Goal: Check status: Check status

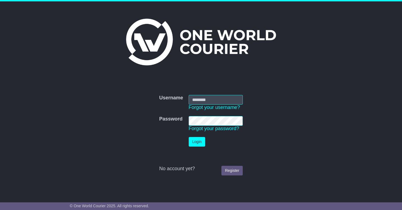
type input "**********"
click at [197, 144] on button "Login" at bounding box center [197, 142] width 16 height 10
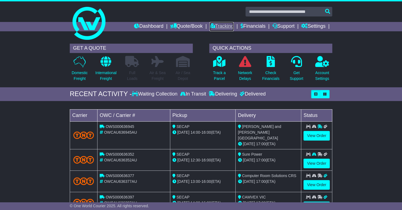
click at [219, 27] on link "Tracking" at bounding box center [221, 26] width 24 height 9
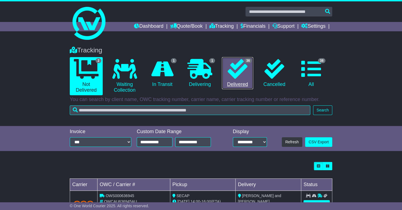
click at [239, 72] on icon at bounding box center [237, 69] width 20 height 20
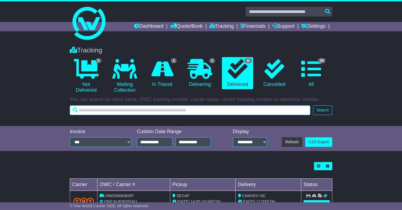
click at [83, 112] on input "text" at bounding box center [190, 110] width 240 height 10
type input "*********"
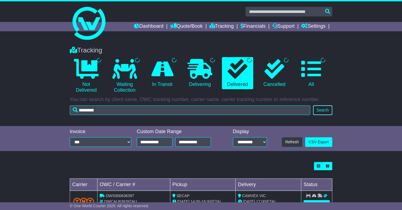
click at [322, 111] on button "Search" at bounding box center [322, 110] width 19 height 10
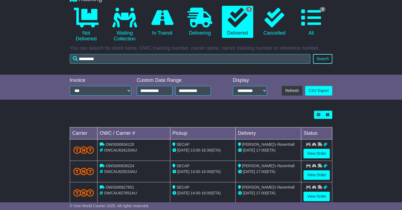
scroll to position [63, 0]
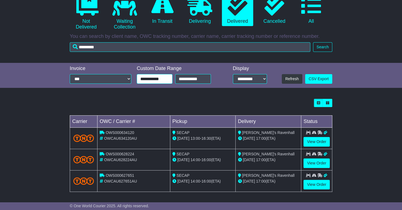
click at [144, 80] on input "**********" at bounding box center [155, 79] width 36 height 10
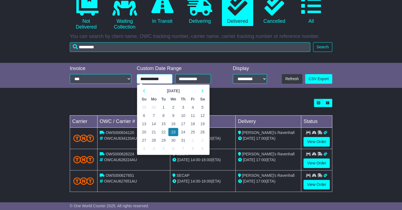
click at [175, 108] on td "2" at bounding box center [173, 107] width 10 height 8
type input "**********"
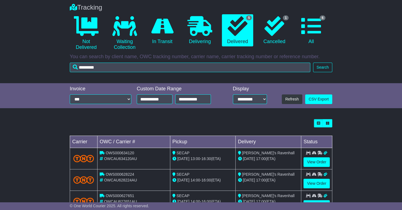
scroll to position [105, 0]
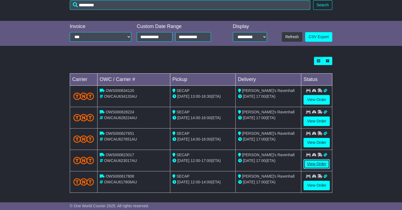
click at [316, 163] on link "View Order" at bounding box center [316, 164] width 26 height 10
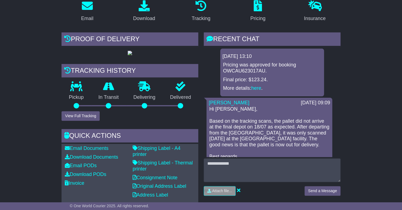
scroll to position [99, 0]
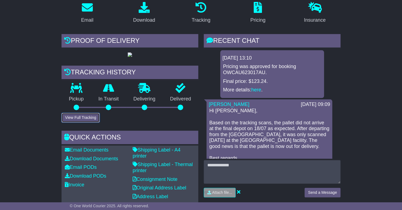
click at [80, 122] on button "View Full Tracking" at bounding box center [80, 118] width 38 height 10
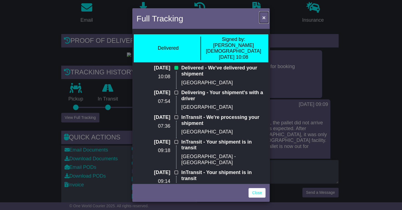
click at [263, 19] on span "×" at bounding box center [263, 17] width 3 height 6
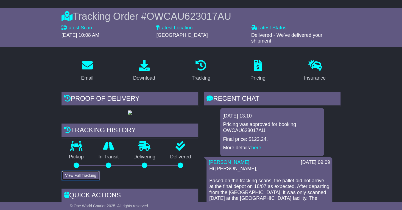
scroll to position [0, 0]
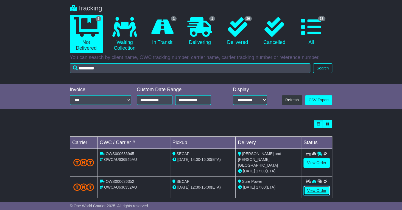
click at [314, 186] on link "View Order" at bounding box center [316, 191] width 26 height 10
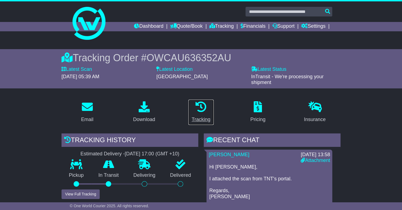
click at [204, 108] on icon at bounding box center [200, 106] width 11 height 11
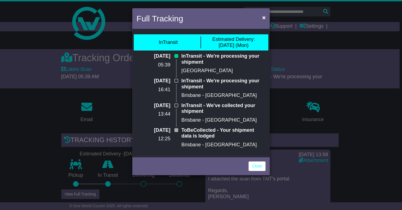
click at [27, 156] on div "Full Tracking × InTransit Estimated Delivery: 25 Aug (Mon) 22 Aug 2025 05:39 In…" at bounding box center [201, 105] width 402 height 210
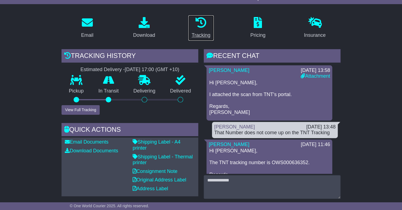
scroll to position [87, 0]
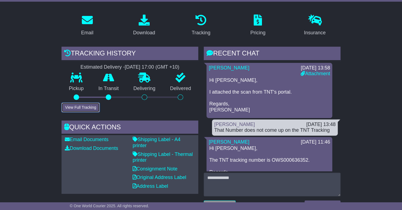
click at [77, 105] on button "View Full Tracking" at bounding box center [80, 108] width 38 height 10
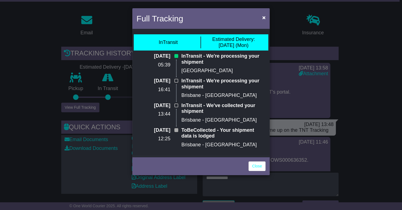
click at [46, 123] on div "Full Tracking × InTransit Estimated Delivery: 25 Aug (Mon) 22 Aug 2025 05:39 In…" at bounding box center [201, 105] width 402 height 210
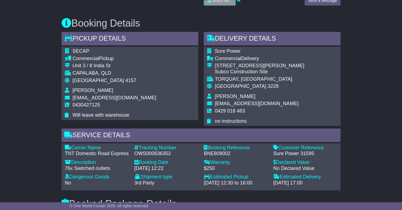
scroll to position [293, 0]
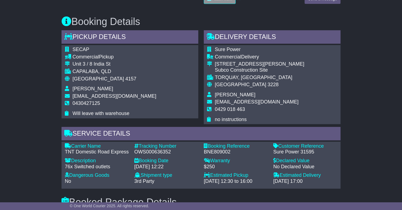
click at [149, 149] on div "OWS000636352" at bounding box center [166, 152] width 64 height 6
copy div "OWS000636352"
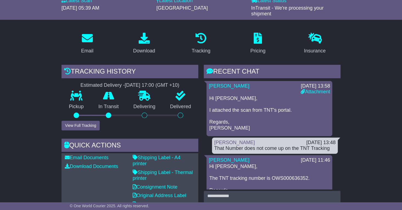
scroll to position [68, 0]
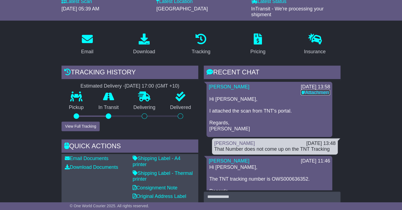
click at [307, 91] on link "Attachment" at bounding box center [314, 92] width 29 height 5
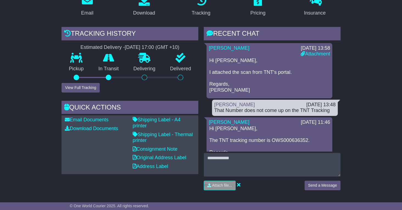
scroll to position [106, 0]
click at [85, 86] on button "View Full Tracking" at bounding box center [80, 88] width 38 height 10
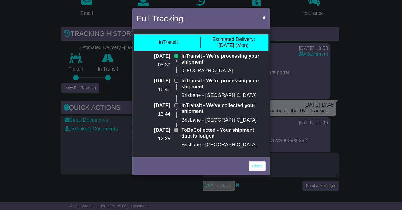
click at [77, 86] on div "Full Tracking × InTransit Estimated Delivery: 25 Aug (Mon) 22 Aug 2025 05:39 In…" at bounding box center [201, 105] width 402 height 210
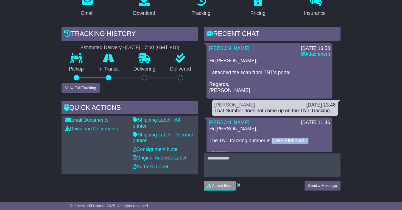
drag, startPoint x: 266, startPoint y: 139, endPoint x: 302, endPoint y: 136, distance: 36.1
click at [302, 136] on p "Hi Russell, The TNT tracking number is OWS000636352. Regards, Cristina" at bounding box center [269, 144] width 120 height 36
copy p "OWS000636352"
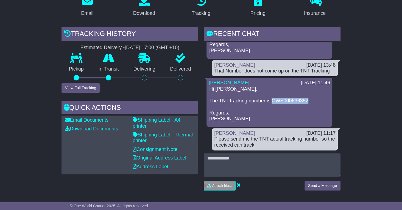
scroll to position [0, 0]
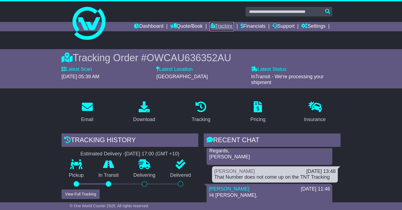
click at [216, 26] on link "Tracking" at bounding box center [221, 26] width 24 height 9
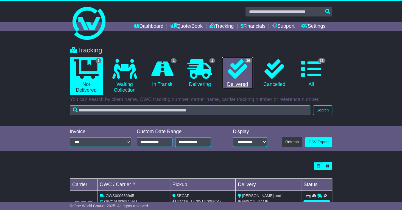
click at [238, 76] on icon at bounding box center [237, 69] width 20 height 20
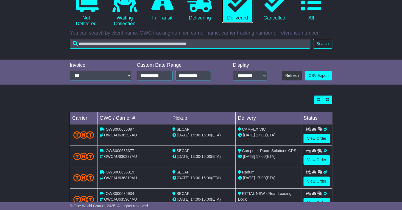
scroll to position [68, 0]
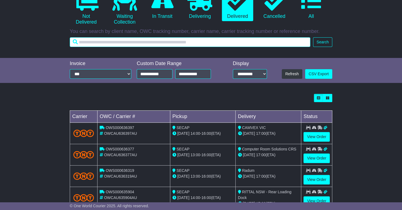
click at [83, 44] on input "text" at bounding box center [190, 42] width 240 height 10
type input "*********"
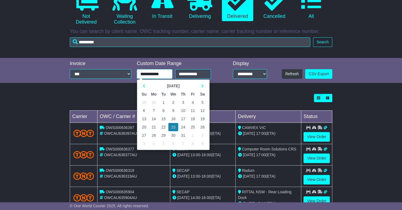
click at [145, 75] on div "Tracking Not Delivered Waiting Collection In Transit" at bounding box center [201, 153] width 402 height 361
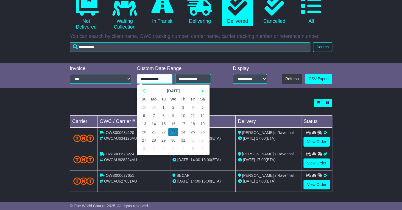
click at [162, 108] on td "1" at bounding box center [164, 107] width 10 height 8
type input "**********"
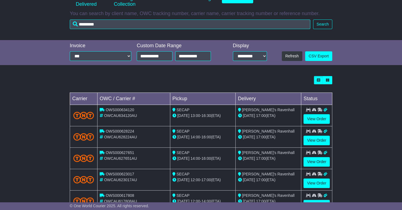
scroll to position [105, 0]
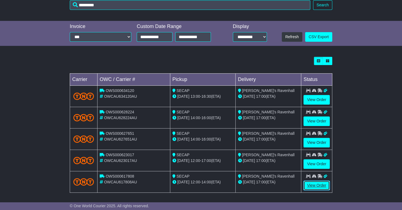
click at [315, 182] on link "View Order" at bounding box center [316, 186] width 26 height 10
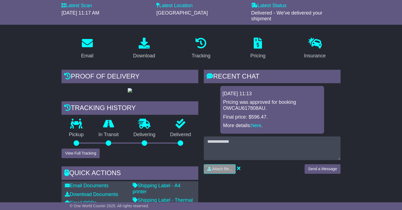
scroll to position [64, 0]
click at [75, 158] on button "View Full Tracking" at bounding box center [80, 153] width 38 height 10
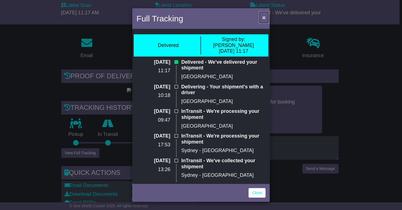
click at [263, 18] on span "×" at bounding box center [263, 17] width 3 height 6
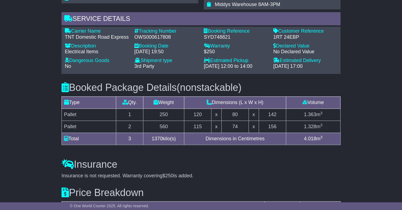
scroll to position [0, 0]
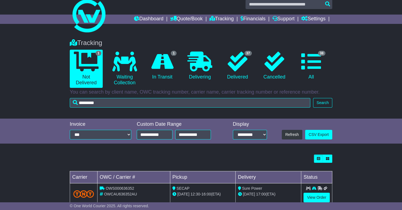
scroll to position [21, 0]
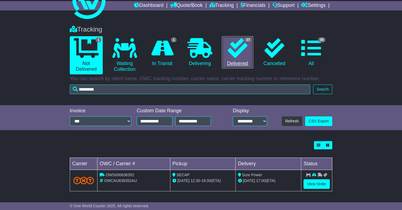
click at [241, 49] on icon at bounding box center [237, 48] width 20 height 20
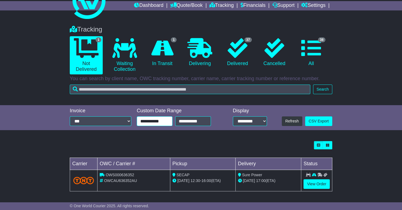
click at [145, 122] on input "**********" at bounding box center [155, 121] width 36 height 10
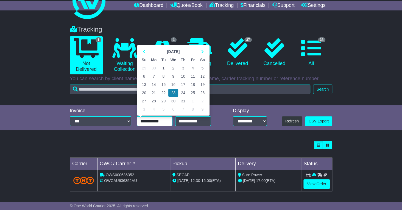
click at [173, 67] on td "2" at bounding box center [173, 68] width 10 height 8
type input "**********"
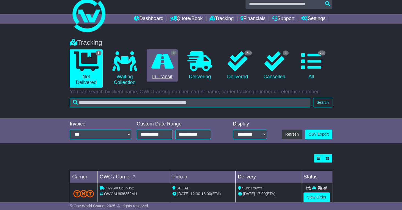
scroll to position [21, 0]
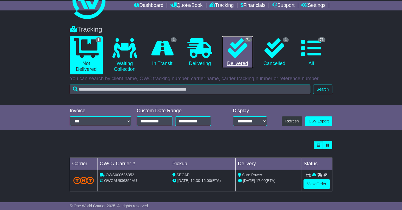
click at [237, 47] on icon at bounding box center [237, 48] width 20 height 20
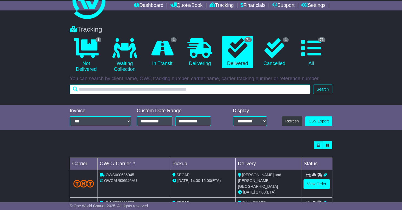
click at [89, 92] on input "text" at bounding box center [190, 90] width 240 height 10
type input "*********"
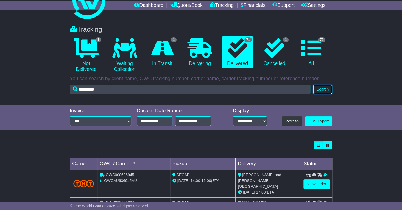
click at [321, 88] on div "Tracking 1 Not Delivered 0 Waiting Collection 1 In Transit 0 Delivering 71 1 73" at bounding box center [201, 58] width 268 height 77
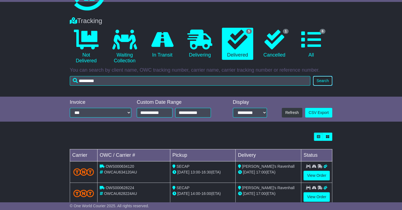
scroll to position [105, 0]
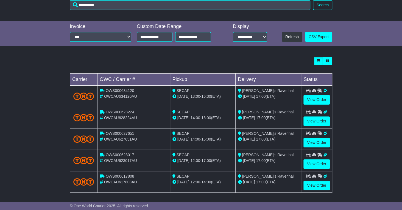
click at [190, 158] on div "17 Jul 12:00 - 17:00 (ETA)" at bounding box center [202, 161] width 61 height 6
click at [316, 162] on link "View Order" at bounding box center [316, 164] width 26 height 10
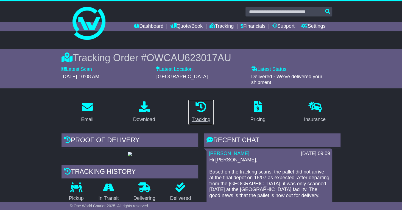
click at [202, 107] on icon at bounding box center [200, 106] width 11 height 11
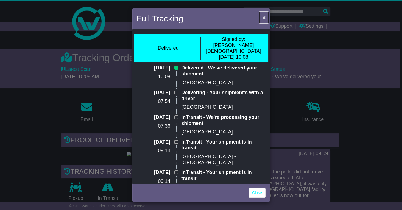
click at [264, 18] on span "×" at bounding box center [263, 17] width 3 height 6
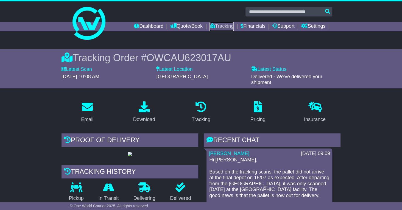
click at [222, 28] on link "Tracking" at bounding box center [221, 26] width 24 height 9
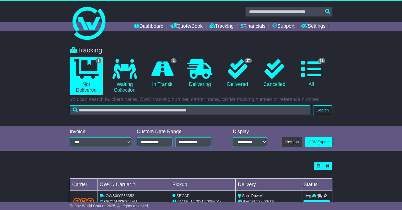
scroll to position [21, 0]
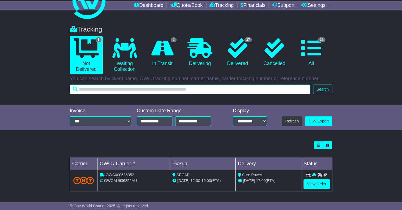
click at [90, 92] on input "text" at bounding box center [190, 90] width 240 height 10
type input "*********"
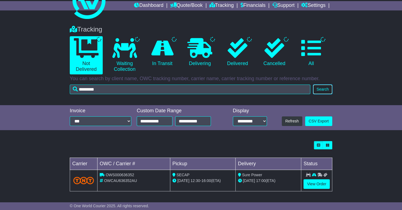
click at [321, 89] on div "Tracking Not Delivered Waiting Collection In Transit Delivering Delivered" at bounding box center [201, 58] width 268 height 77
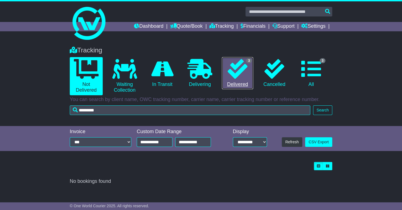
click at [237, 79] on link "3 Delivered" at bounding box center [237, 73] width 31 height 32
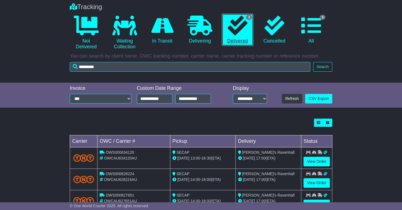
scroll to position [63, 0]
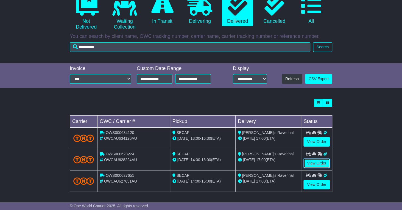
click at [317, 162] on link "View Order" at bounding box center [316, 163] width 26 height 10
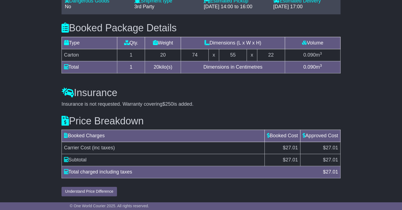
scroll to position [471, 0]
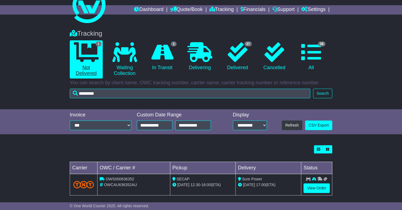
scroll to position [21, 0]
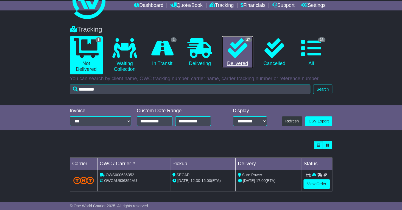
click at [235, 47] on icon at bounding box center [237, 48] width 20 height 20
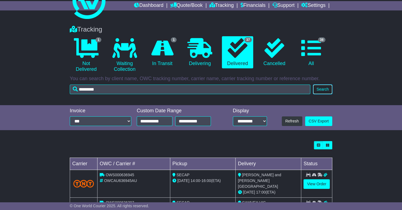
click at [321, 91] on button "Search" at bounding box center [322, 90] width 19 height 10
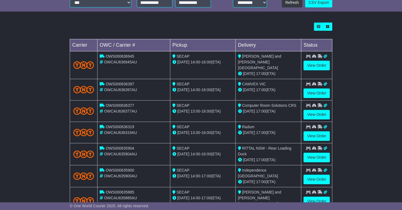
scroll to position [0, 0]
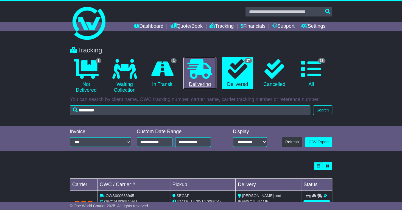
click at [193, 77] on icon at bounding box center [199, 69] width 25 height 20
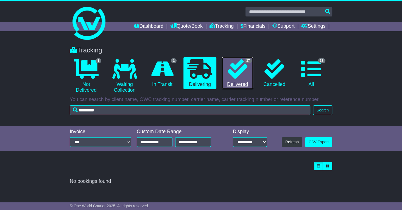
click at [236, 67] on icon at bounding box center [237, 69] width 20 height 20
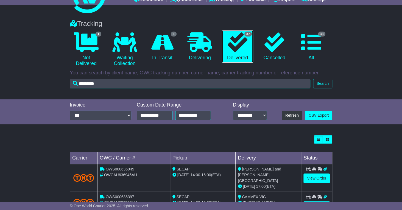
scroll to position [29, 0]
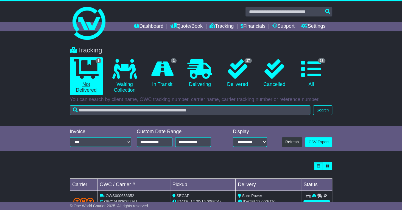
scroll to position [21, 0]
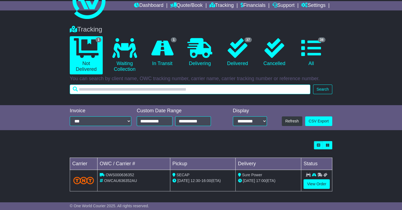
click at [91, 88] on input "text" at bounding box center [190, 90] width 240 height 10
type input "*********"
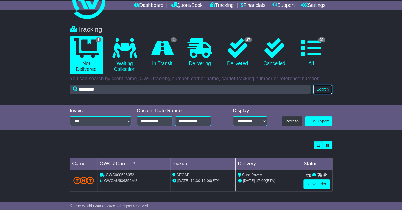
click at [322, 90] on div "Tracking 1 Not Delivered 0 Waiting Collection 1 In Transit 0 Delivering 37 0 38" at bounding box center [201, 58] width 268 height 77
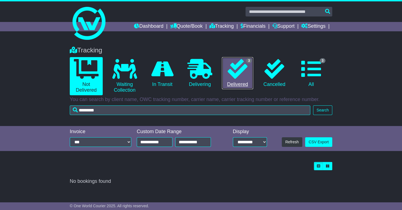
click at [242, 72] on icon at bounding box center [237, 69] width 20 height 20
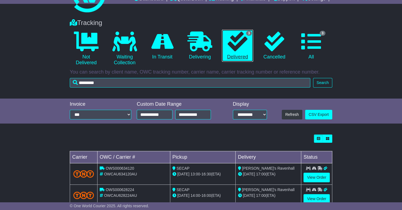
scroll to position [63, 0]
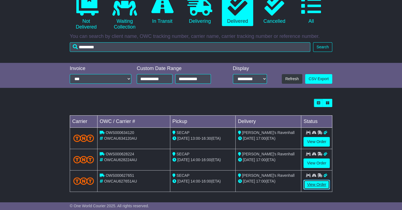
click at [313, 184] on link "View Order" at bounding box center [316, 185] width 26 height 10
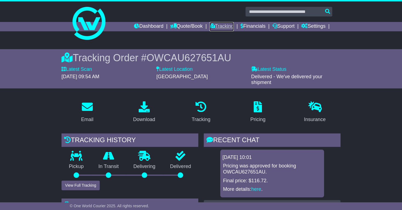
click at [219, 26] on link "Tracking" at bounding box center [221, 26] width 24 height 9
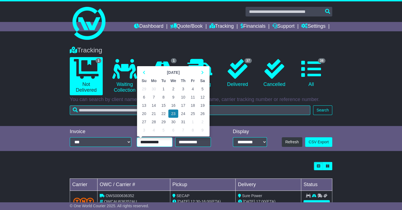
click at [147, 143] on input "**********" at bounding box center [155, 142] width 36 height 10
click at [144, 143] on input "**********" at bounding box center [155, 142] width 36 height 10
click at [164, 89] on td "1" at bounding box center [164, 89] width 10 height 8
type input "**********"
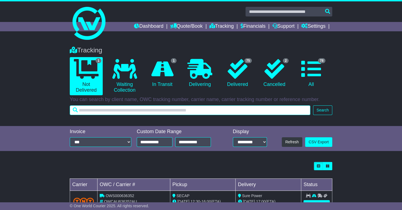
click at [96, 109] on input "text" at bounding box center [190, 110] width 240 height 10
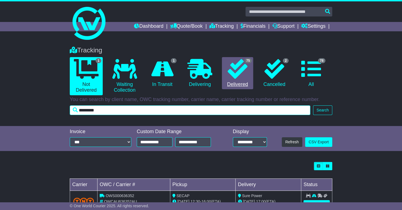
type input "*********"
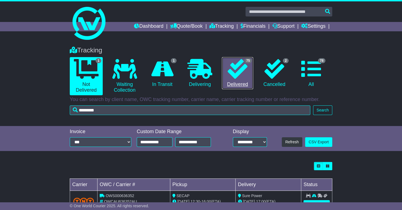
click at [237, 64] on icon at bounding box center [237, 69] width 20 height 20
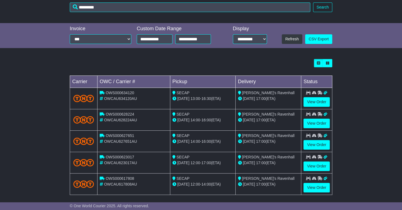
scroll to position [105, 0]
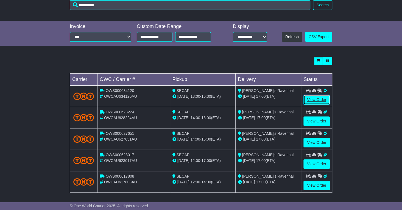
click at [318, 97] on link "View Order" at bounding box center [316, 100] width 26 height 10
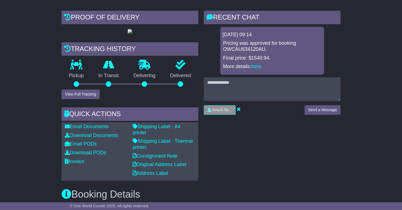
scroll to position [124, 0]
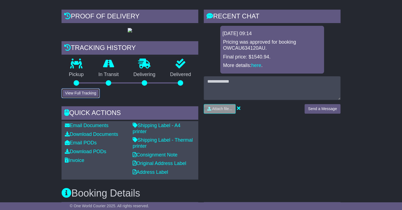
click at [78, 98] on button "View Full Tracking" at bounding box center [80, 93] width 38 height 10
